Goal: Information Seeking & Learning: Learn about a topic

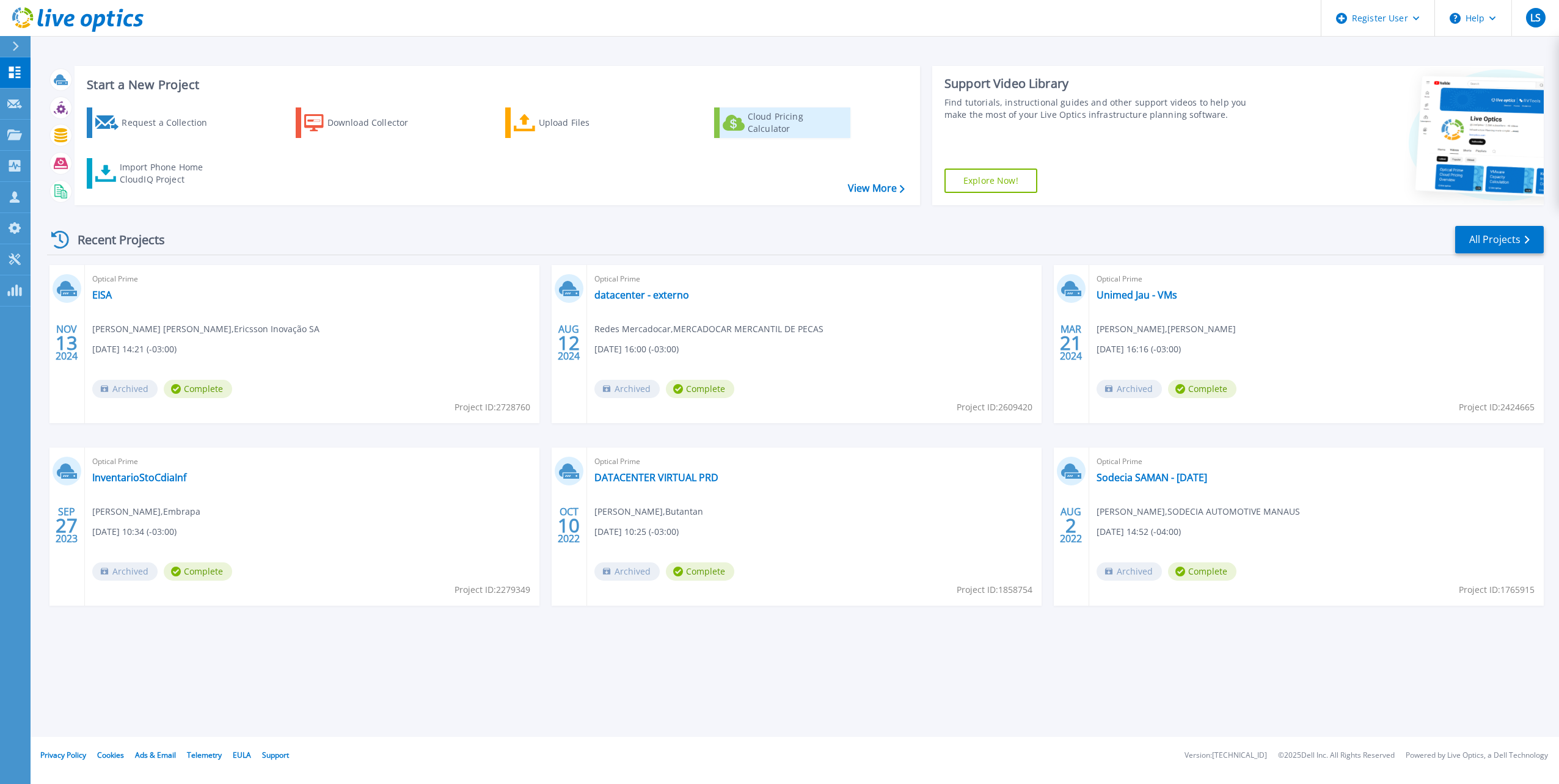
click at [766, 127] on div "Cloud Pricing Calculator" at bounding box center [796, 122] width 98 height 24
click at [49, 171] on p "Collectors" at bounding box center [52, 166] width 40 height 32
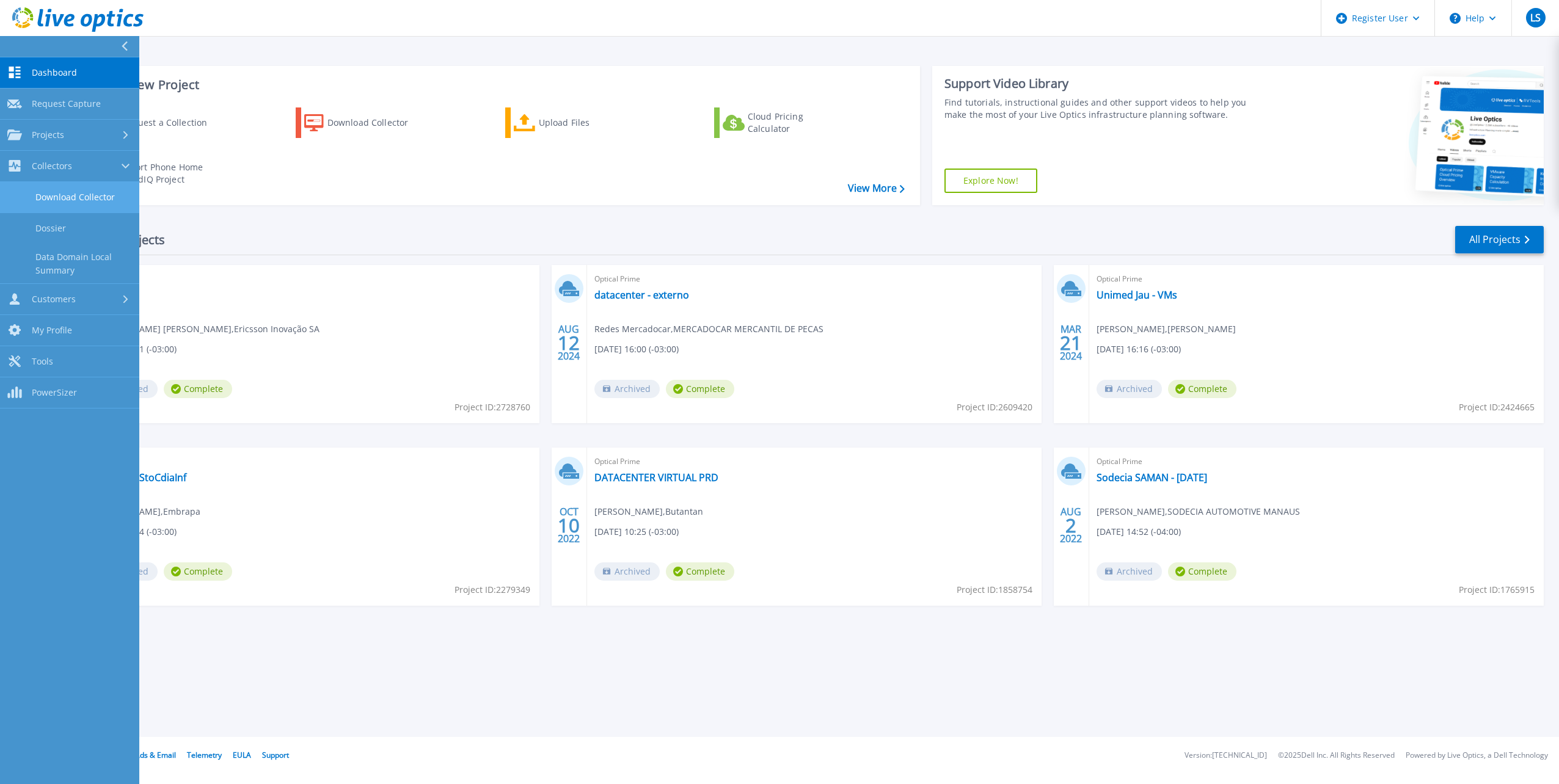
click at [86, 193] on link "Download Collector" at bounding box center [70, 197] width 139 height 31
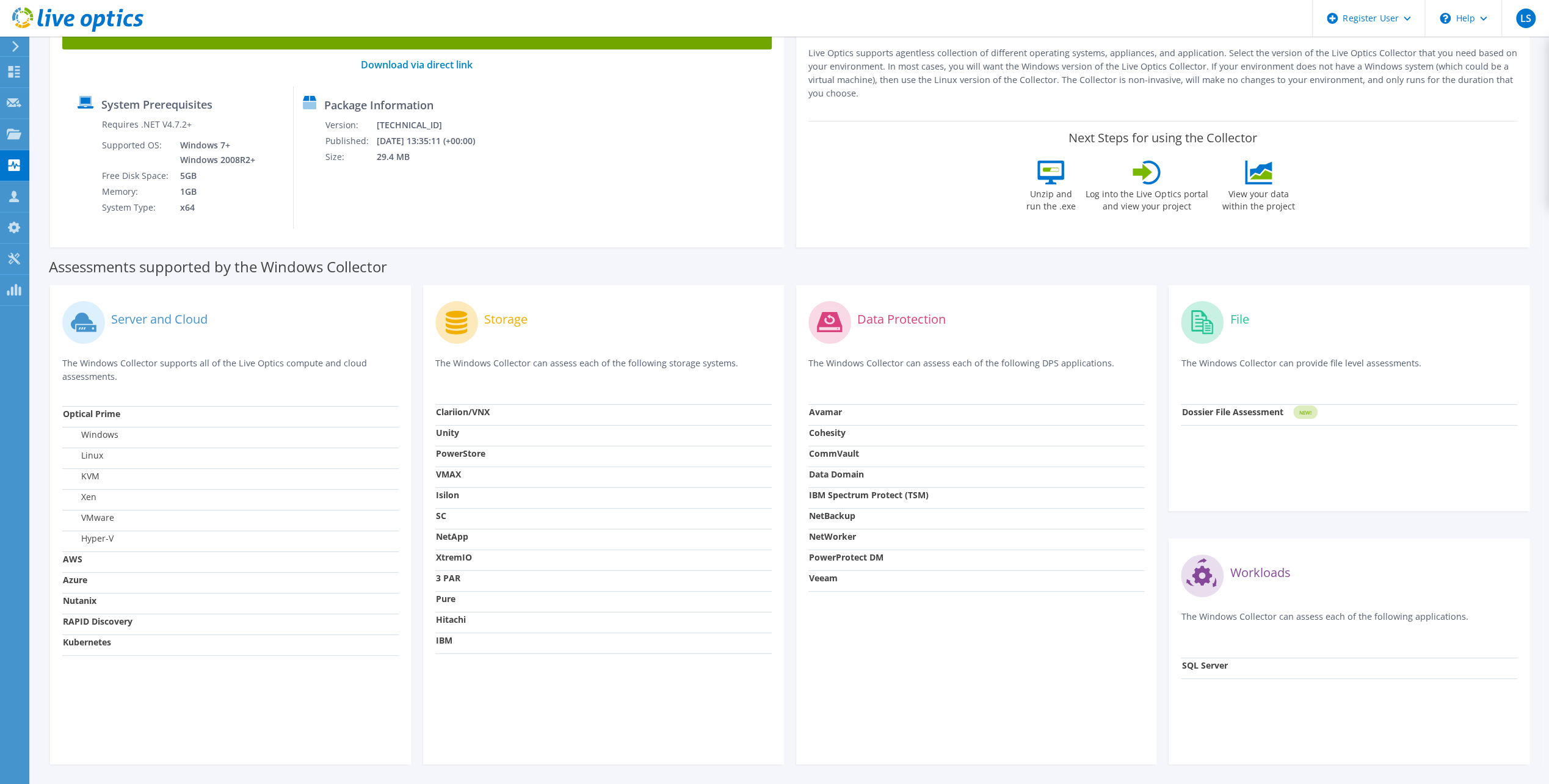
scroll to position [122, 0]
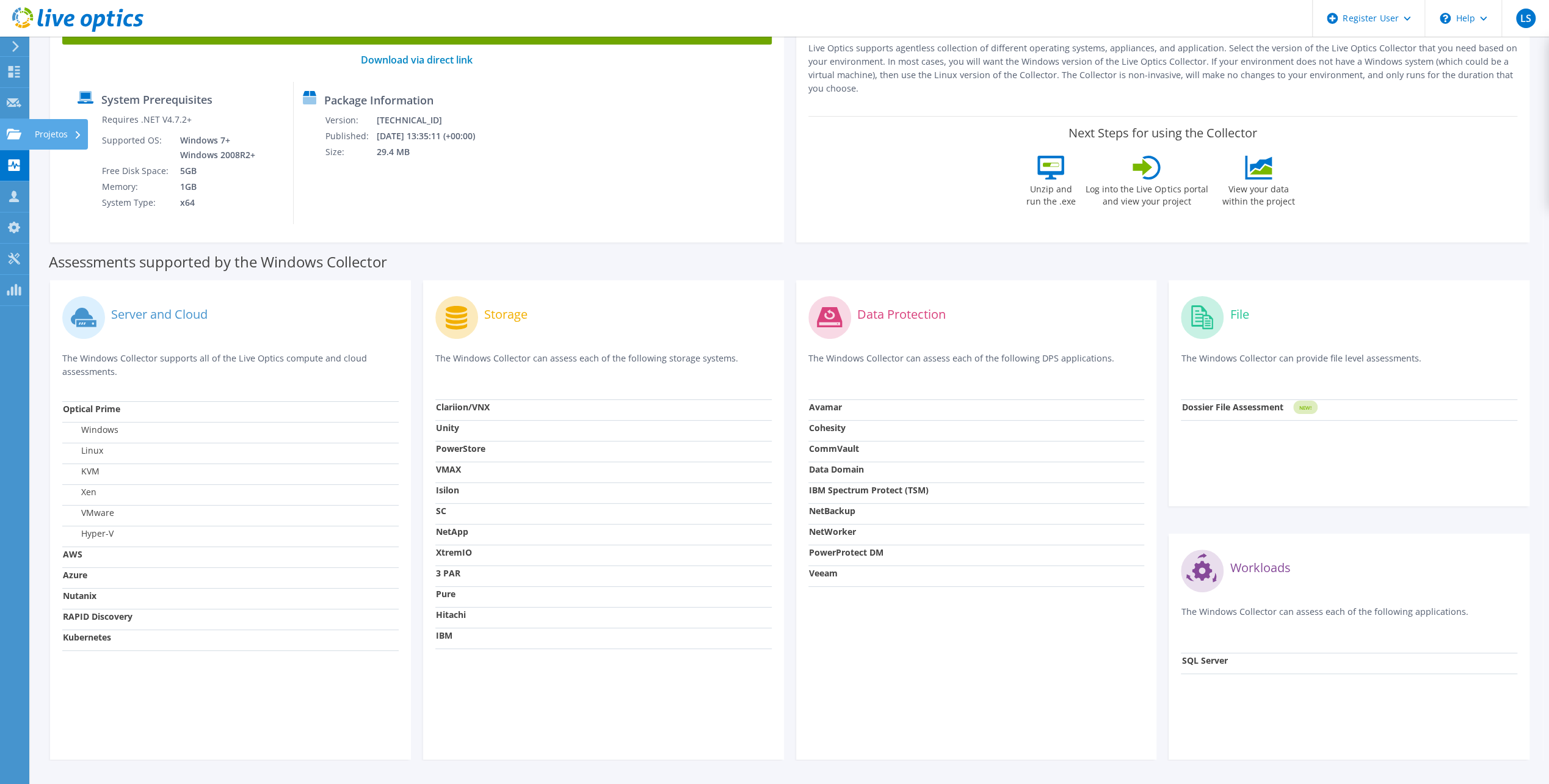
click at [14, 130] on use at bounding box center [14, 133] width 15 height 11
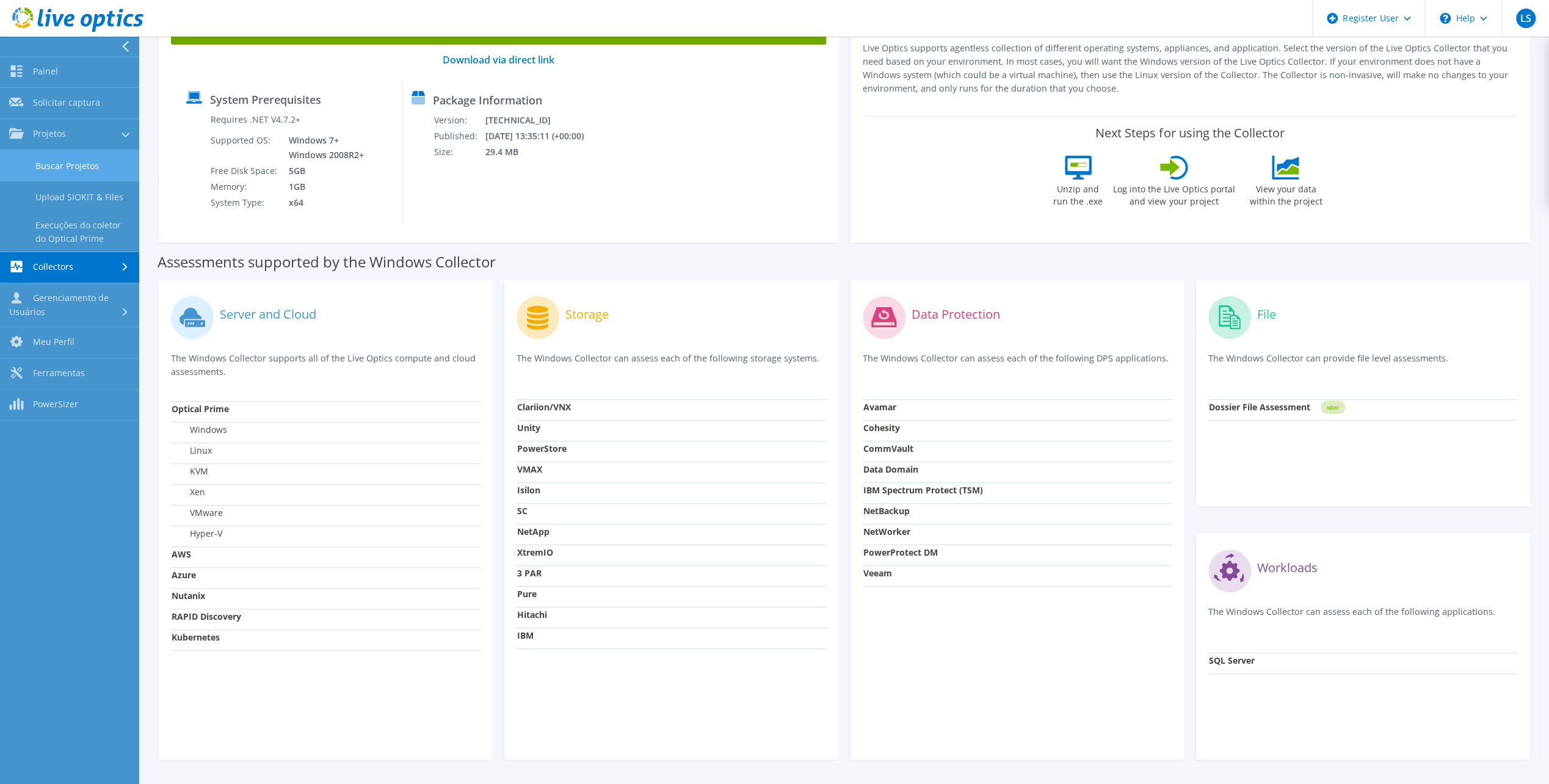
click at [52, 170] on link "Buscar Projetos" at bounding box center [70, 166] width 139 height 31
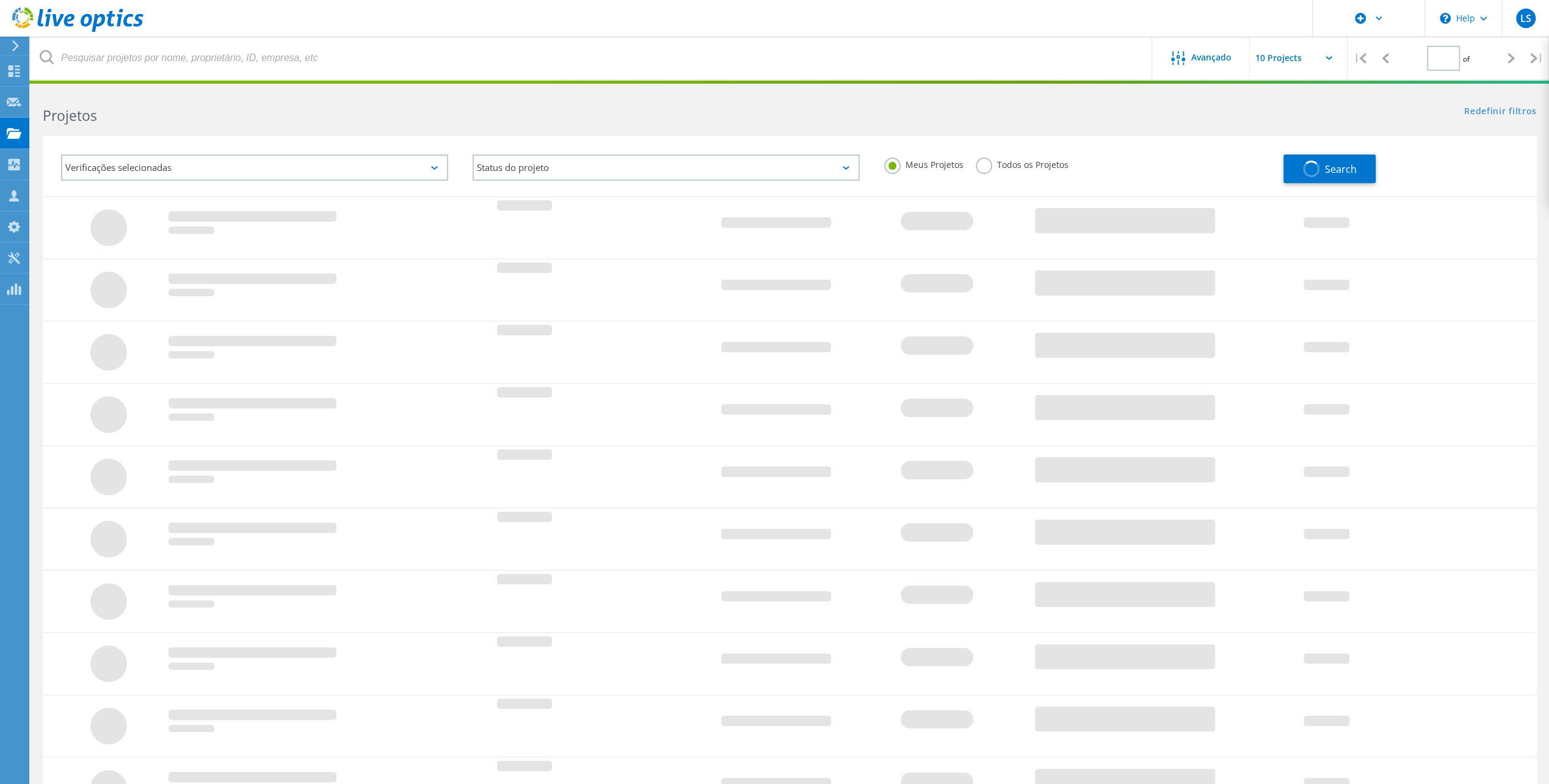
type input "1"
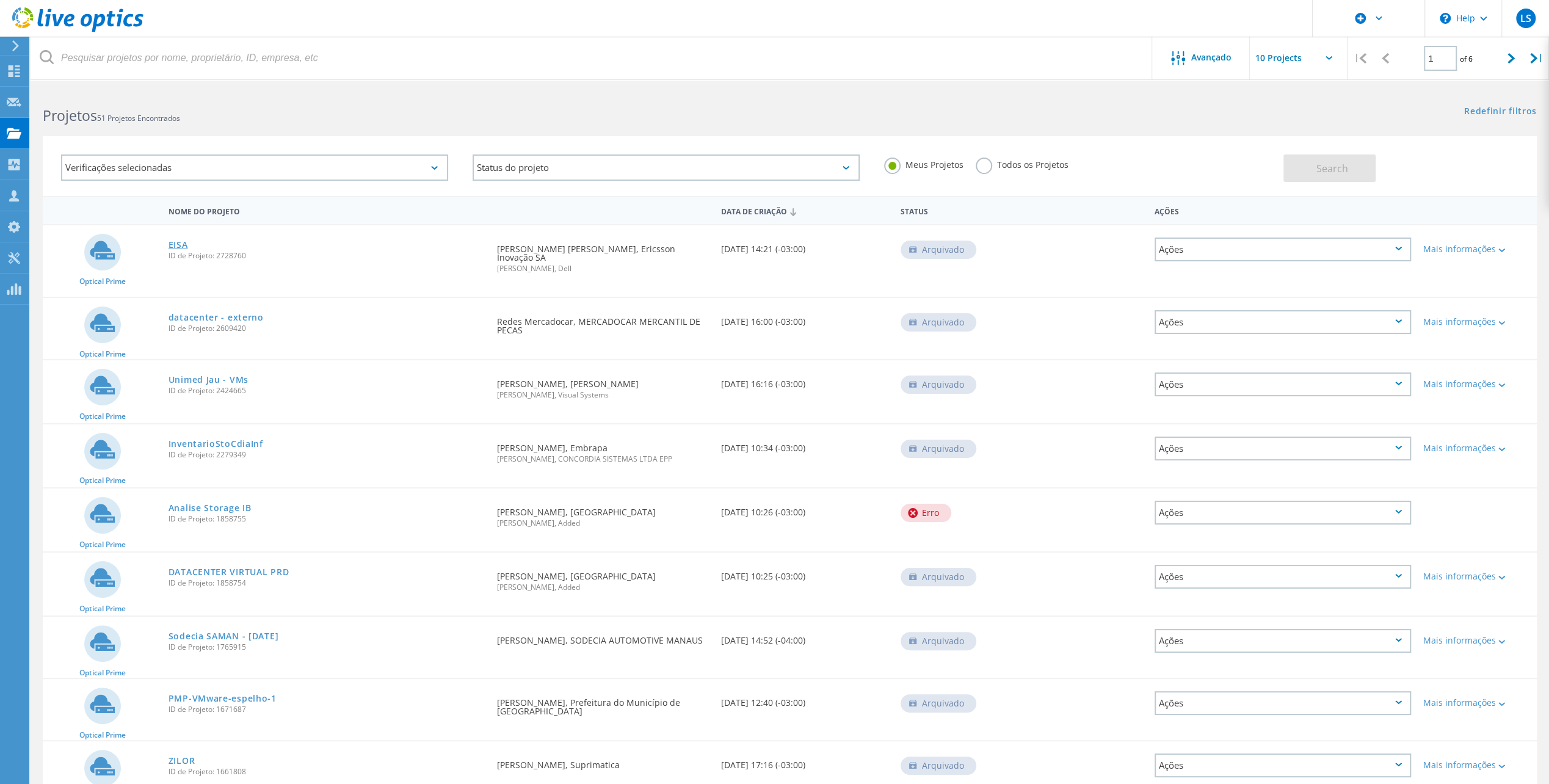
click at [181, 246] on link "EISA" at bounding box center [178, 245] width 19 height 9
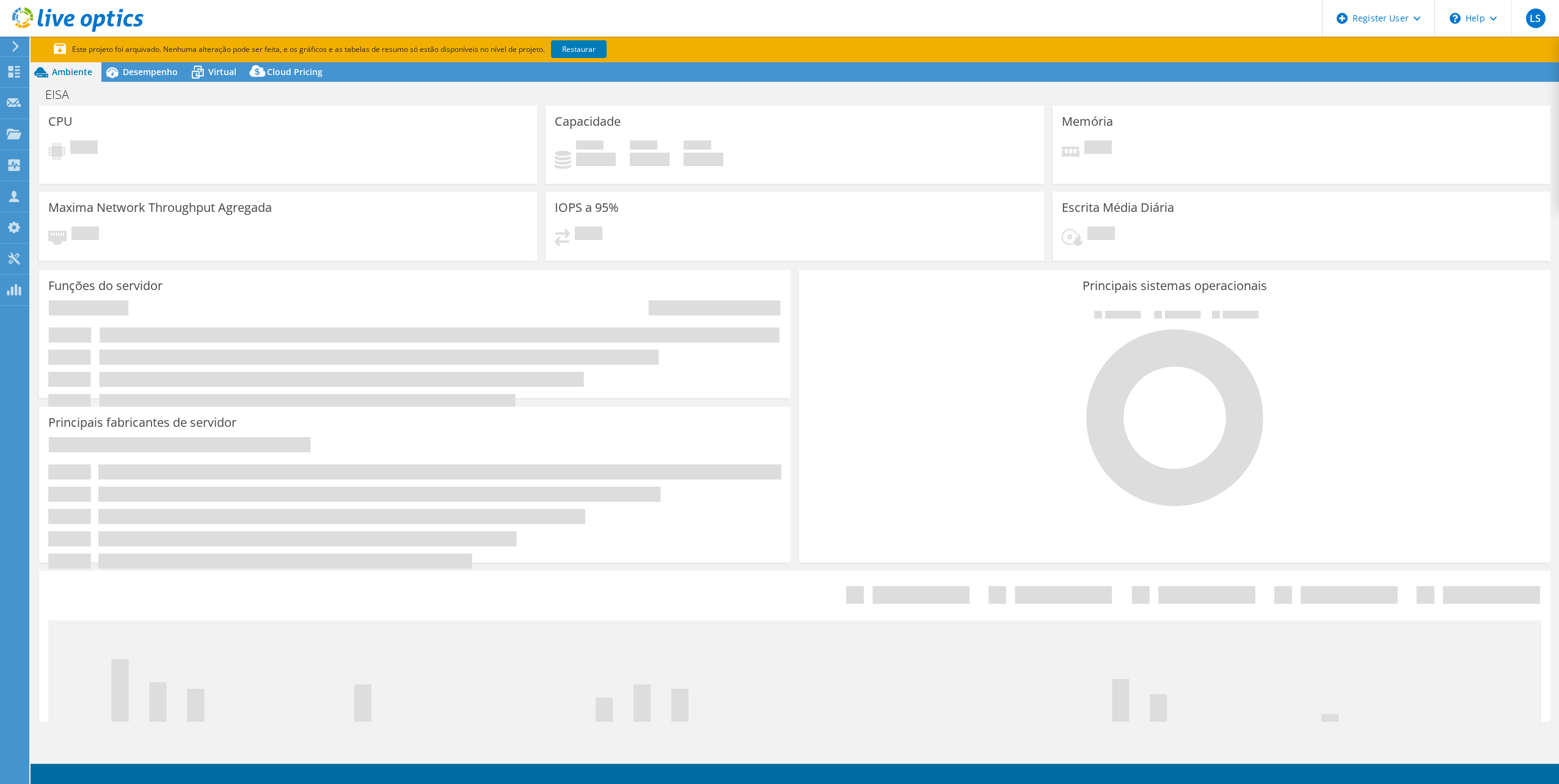
select select "USD"
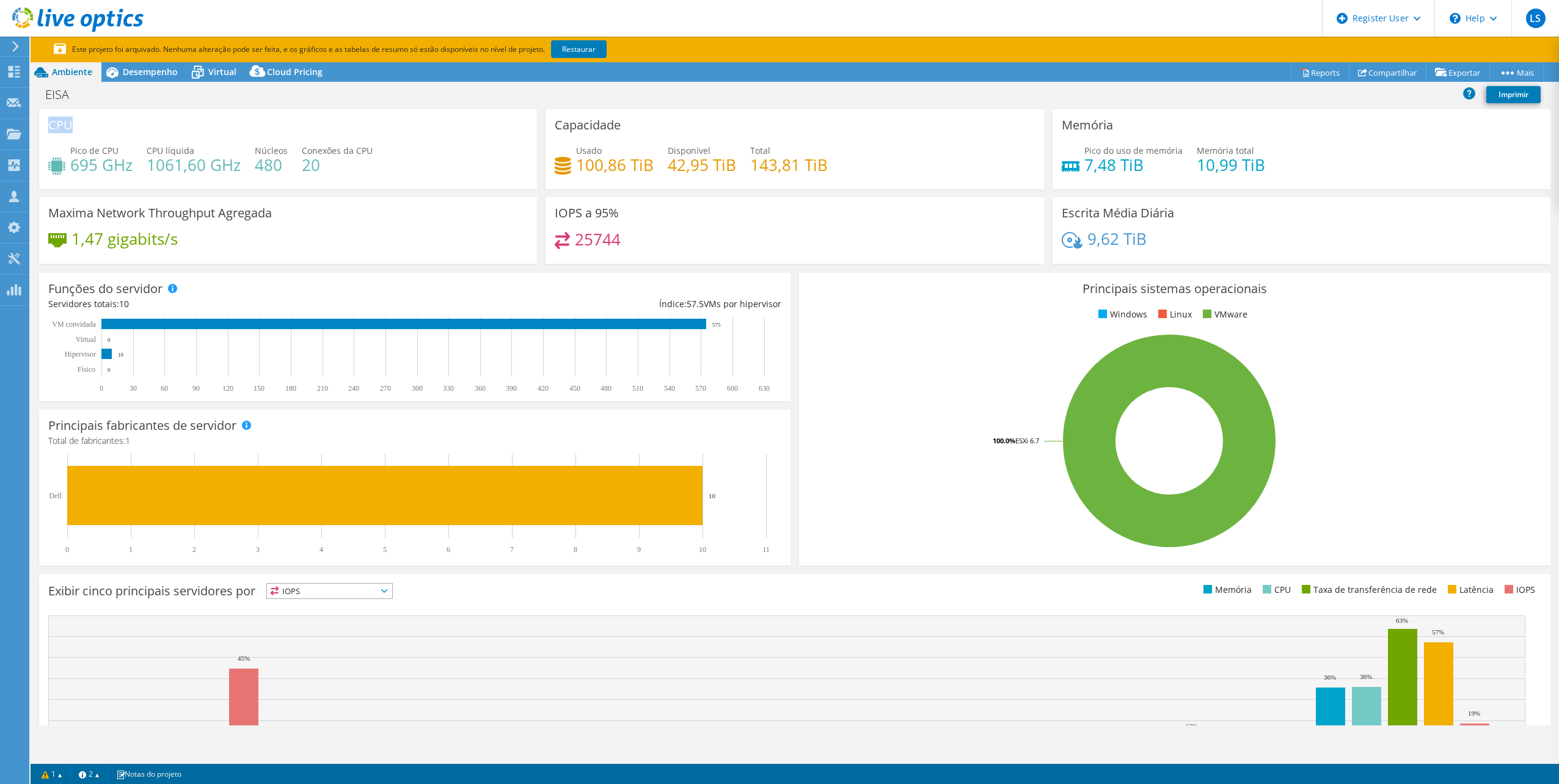
drag, startPoint x: 48, startPoint y: 120, endPoint x: 130, endPoint y: 126, distance: 82.2
click at [122, 122] on div "CPU Pico de CPU 695 GHz CPU líquida 1061,60 GHz Núcleos 480 Conexões da CPU 20" at bounding box center [288, 149] width 498 height 80
click at [627, 133] on div "Capacidade Usado 100,86 TiB Disponível 42,95 TiB Total 143,81 TiB" at bounding box center [794, 149] width 498 height 80
drag, startPoint x: 65, startPoint y: 210, endPoint x: 358, endPoint y: 215, distance: 293.0
click at [358, 215] on div "Maxima Network Throughput Agregada 1,47 gigabits/s" at bounding box center [288, 230] width 498 height 66
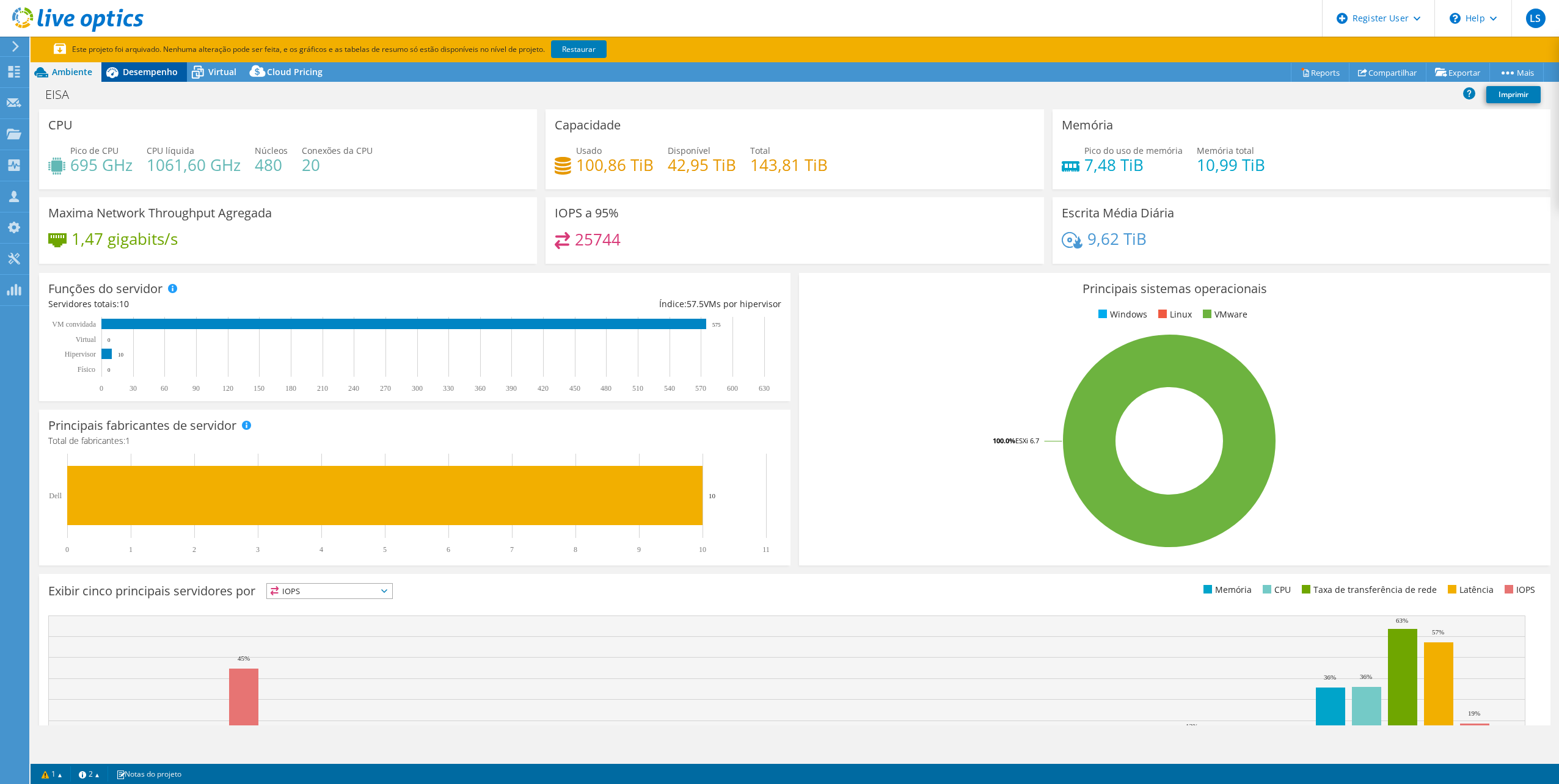
click at [161, 76] on span "Desempenho" at bounding box center [150, 71] width 55 height 12
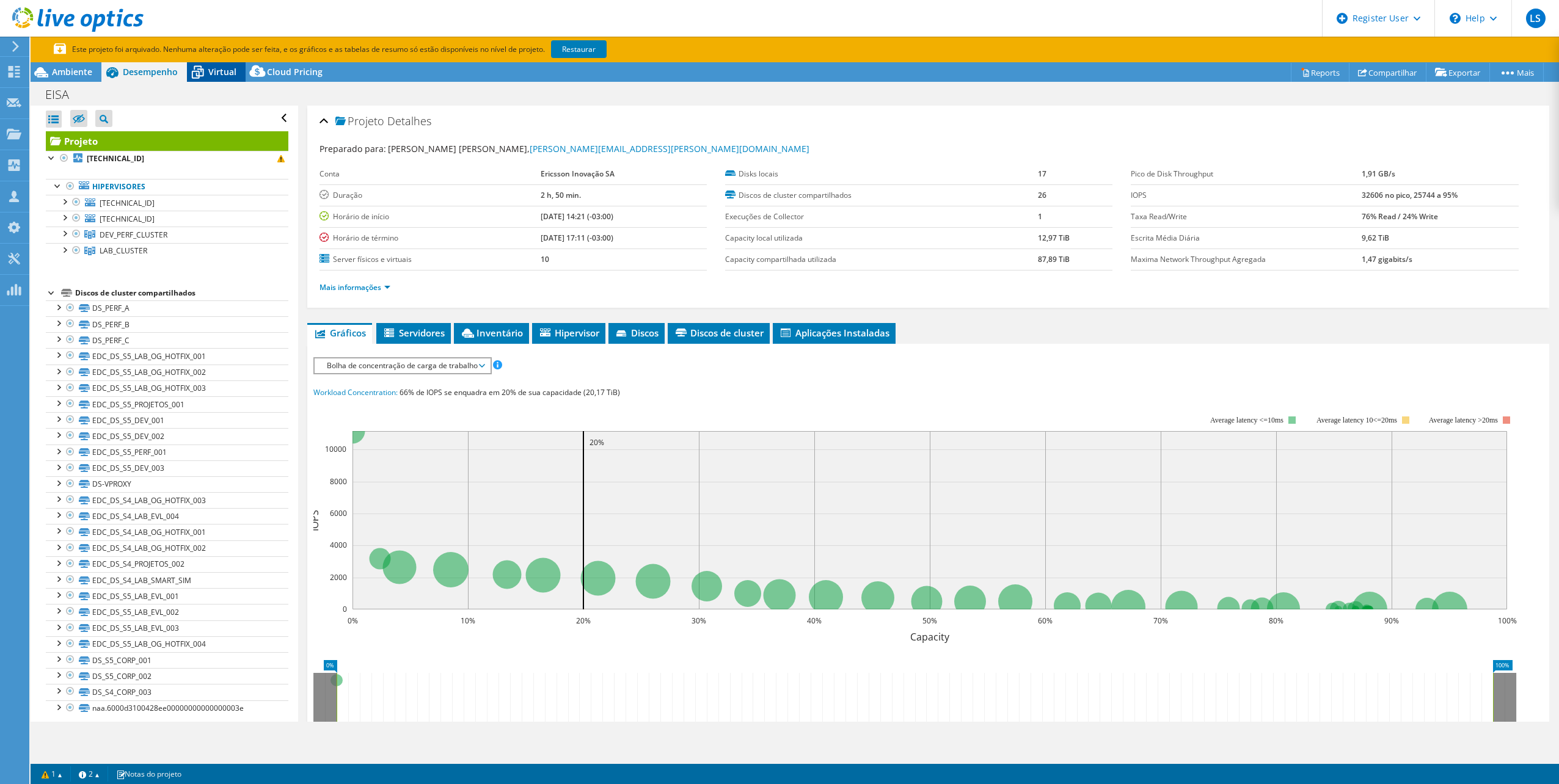
click at [216, 66] on span "Virtual" at bounding box center [222, 71] width 28 height 12
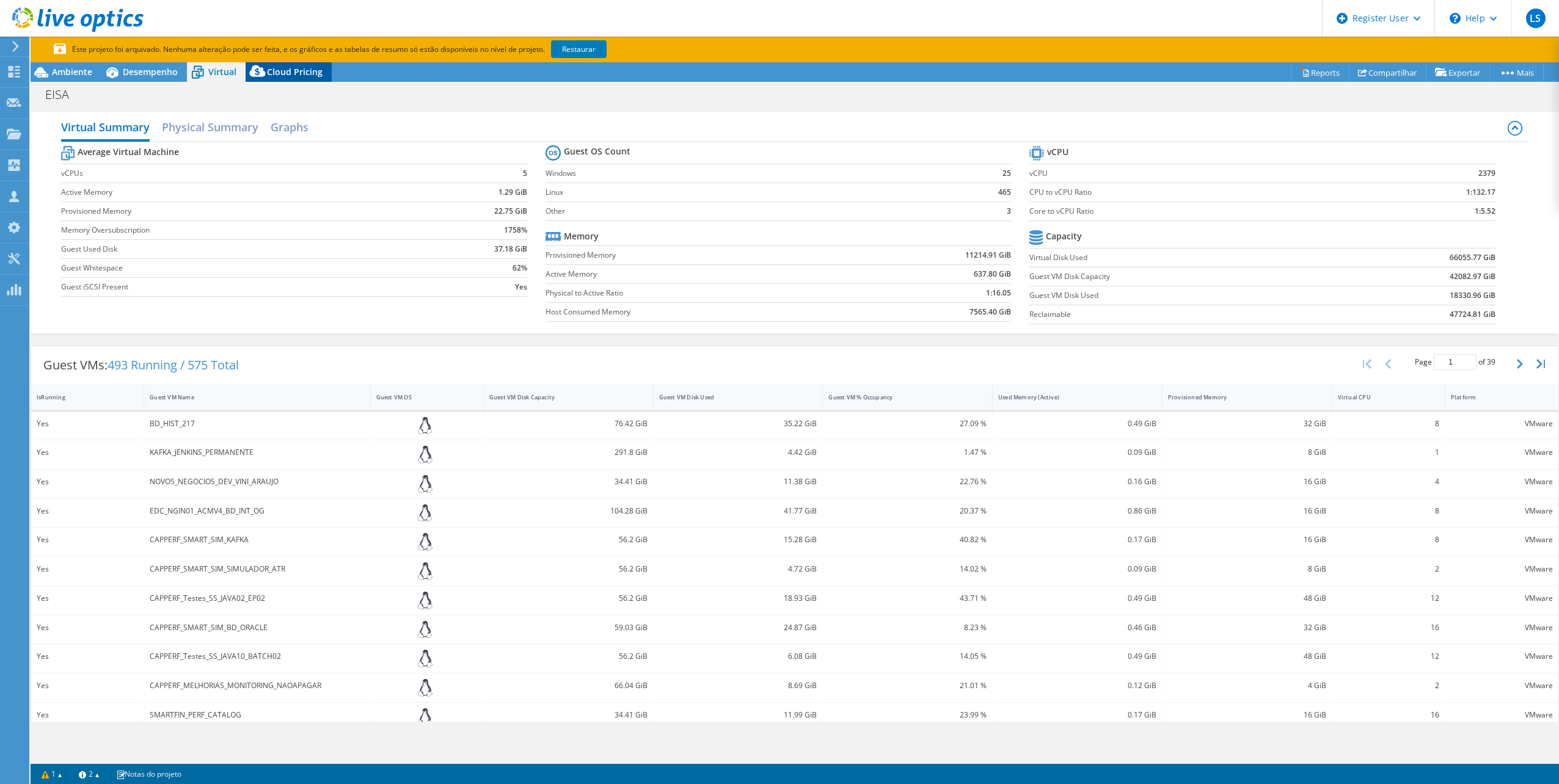
click at [269, 73] on span "Cloud Pricing" at bounding box center [294, 71] width 55 height 12
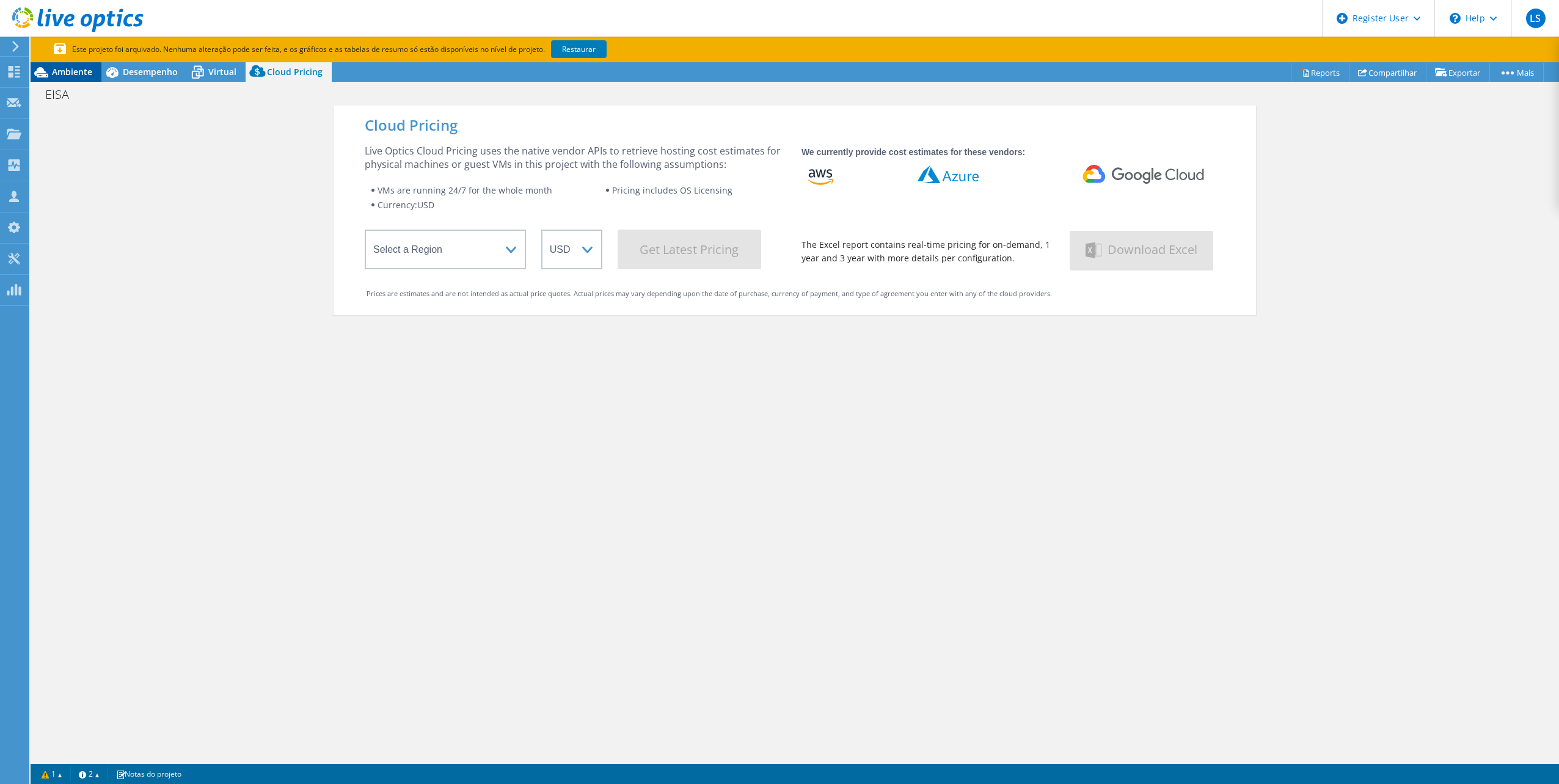
click at [59, 78] on div "Ambiente" at bounding box center [66, 71] width 71 height 19
